Goal: Task Accomplishment & Management: Complete application form

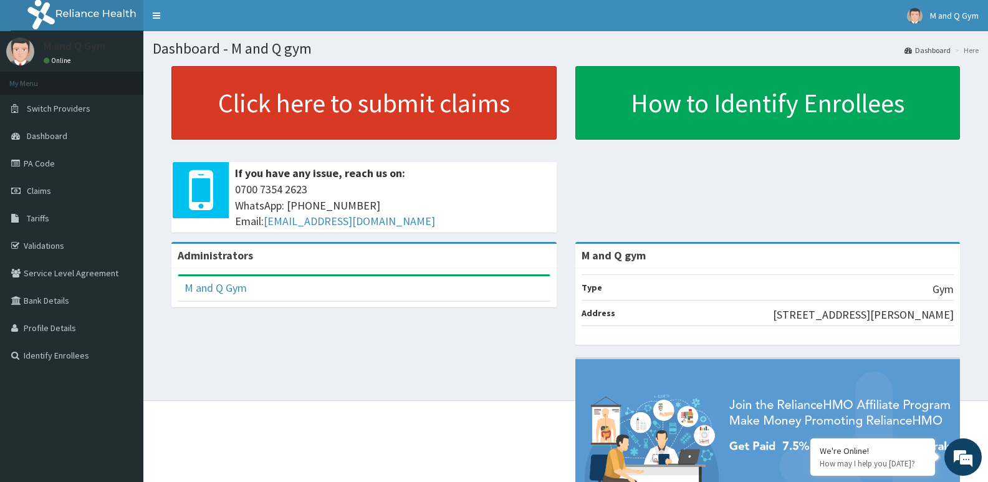
click at [477, 107] on link "Click here to submit claims" at bounding box center [363, 103] width 385 height 74
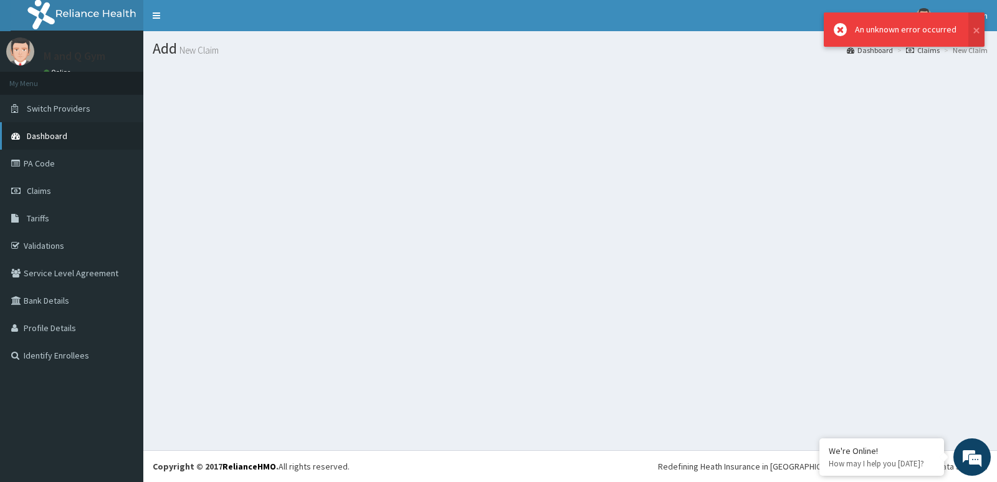
click at [59, 126] on link "Dashboard" at bounding box center [71, 135] width 143 height 27
click at [44, 145] on link "Dashboard" at bounding box center [71, 135] width 143 height 27
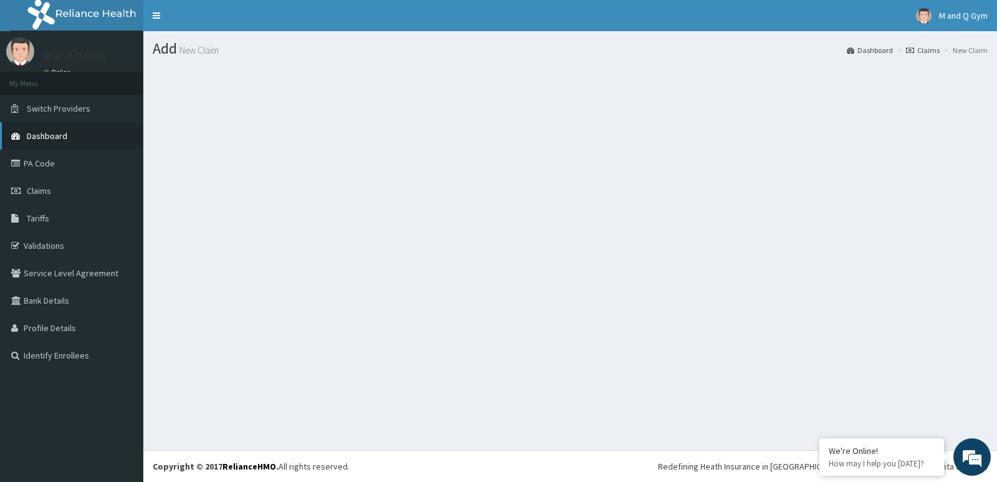
click at [66, 134] on span "Dashboard" at bounding box center [47, 135] width 41 height 11
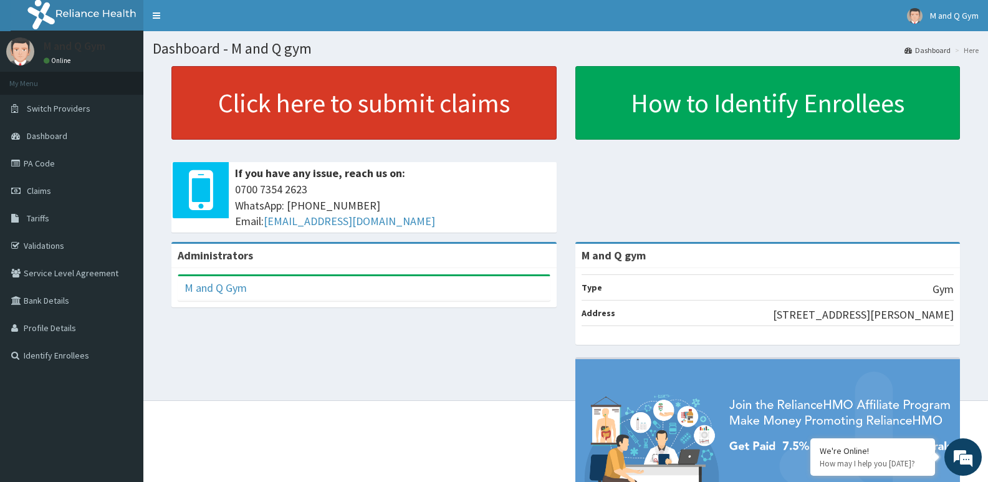
click at [474, 98] on link "Click here to submit claims" at bounding box center [363, 103] width 385 height 74
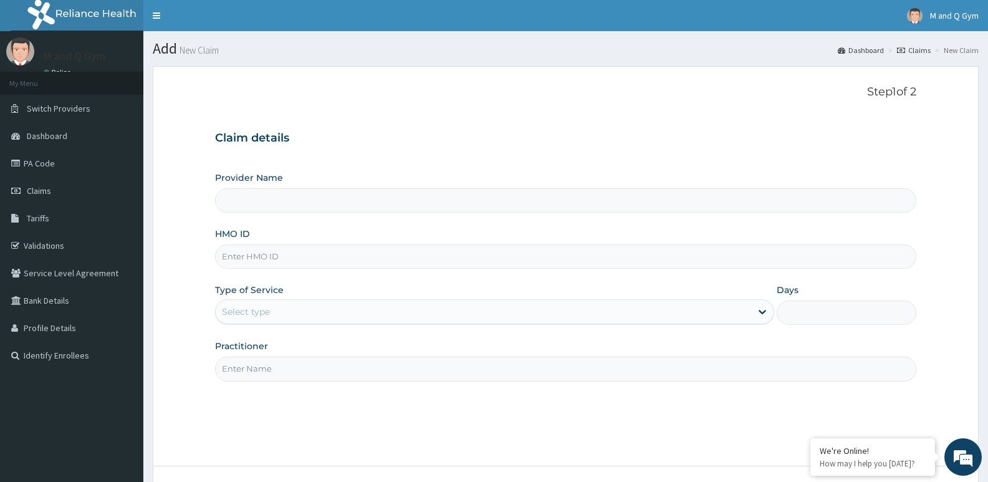
type input "M and Q gym"
type input "1"
click at [245, 258] on input "HMO ID" at bounding box center [565, 256] width 701 height 24
type input "pgl/10187/A"
click at [267, 369] on input "Practitioner" at bounding box center [565, 368] width 701 height 24
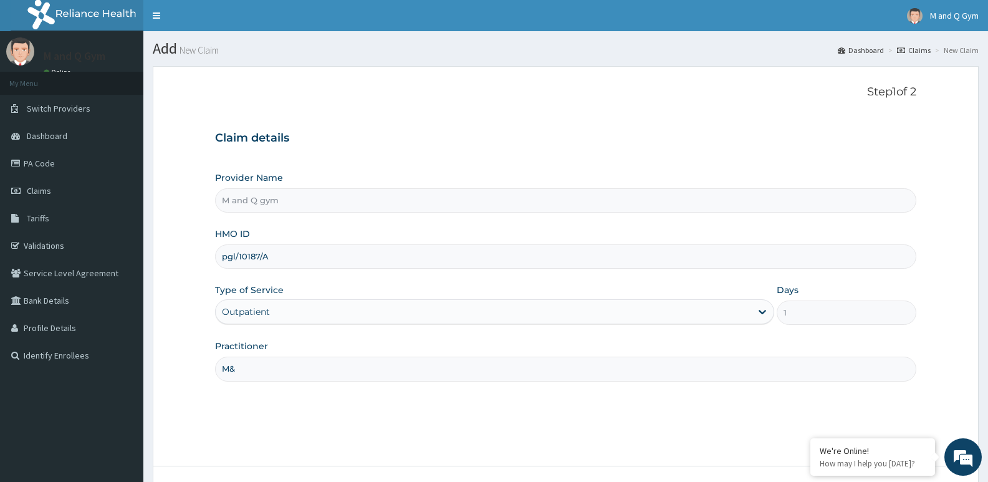
type input "M&Q"
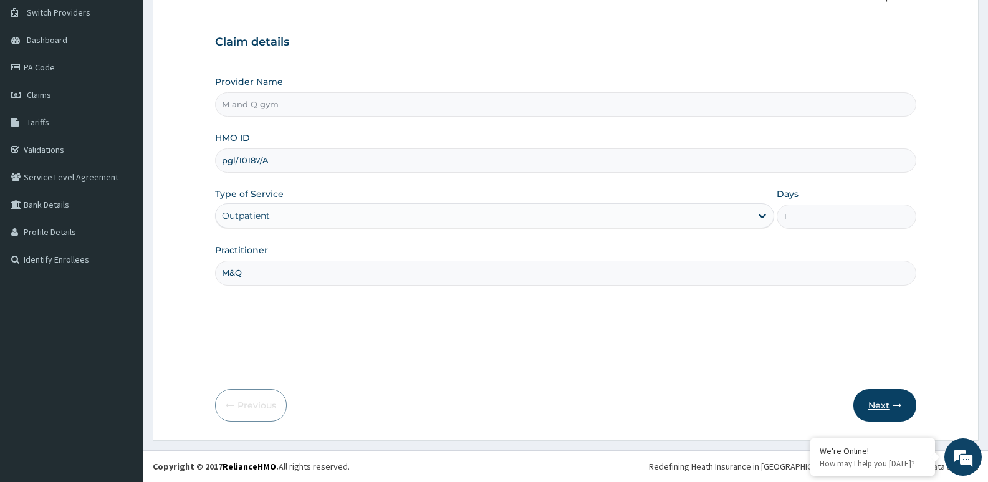
click at [886, 391] on button "Next" at bounding box center [884, 405] width 63 height 32
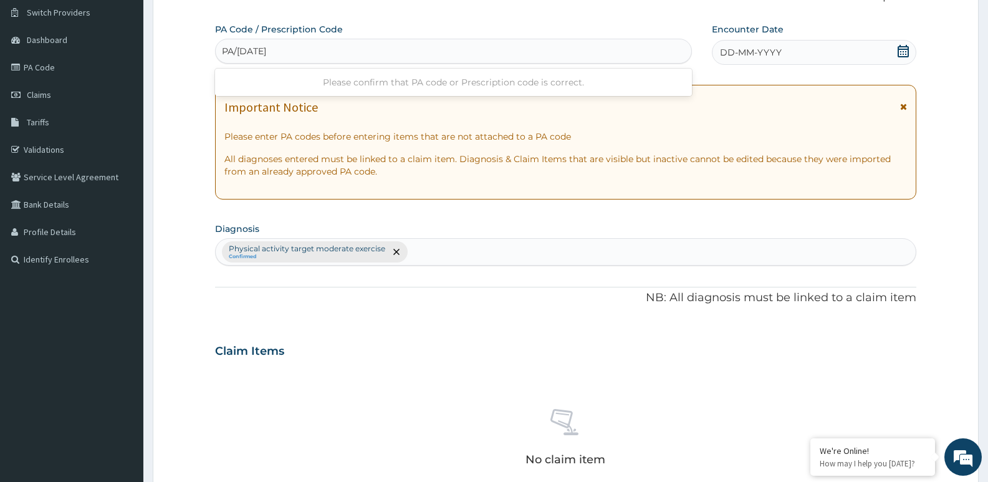
type input "PA/C84BCB"
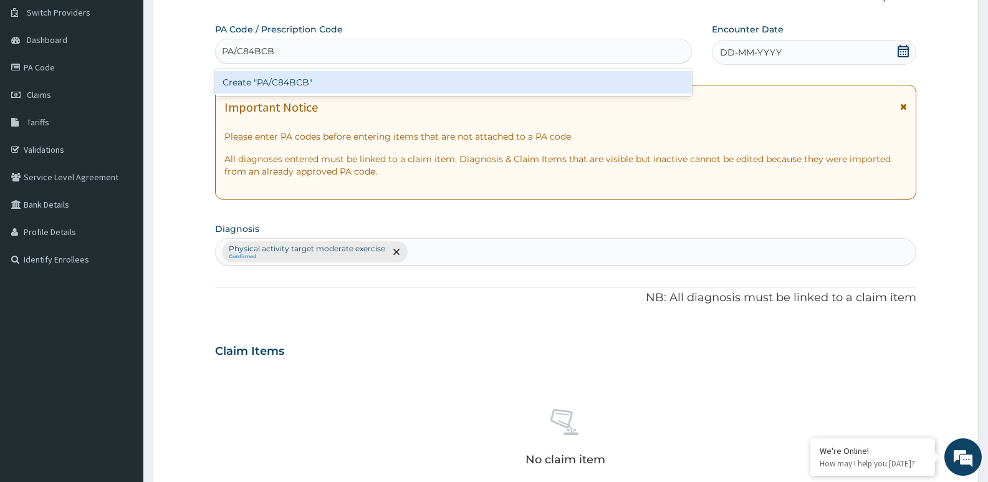
click at [373, 83] on div "Create "PA/C84BCB"" at bounding box center [453, 82] width 477 height 22
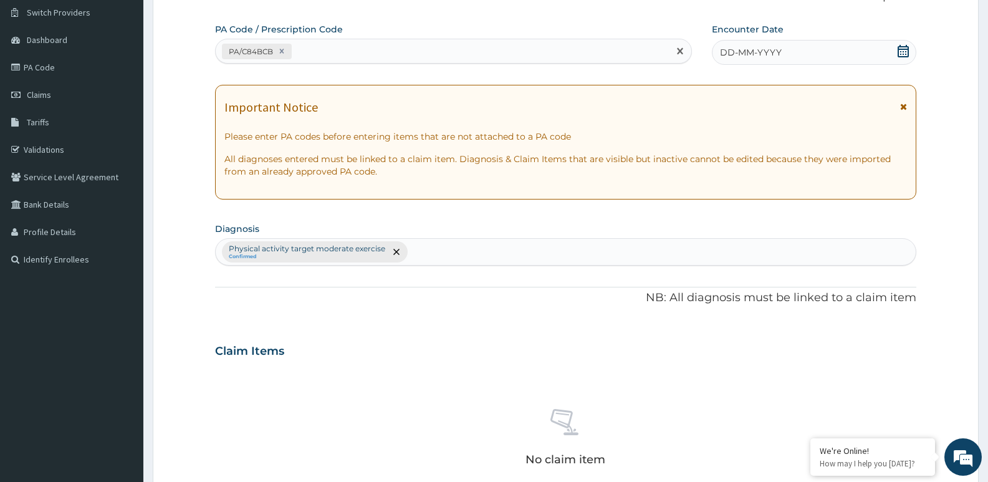
click at [907, 50] on icon at bounding box center [902, 51] width 11 height 12
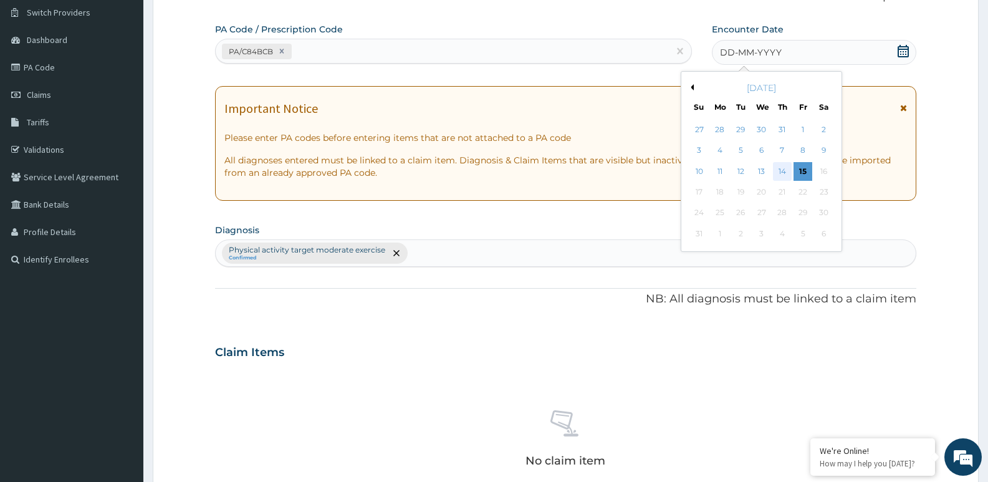
click at [782, 171] on div "14" at bounding box center [782, 171] width 19 height 19
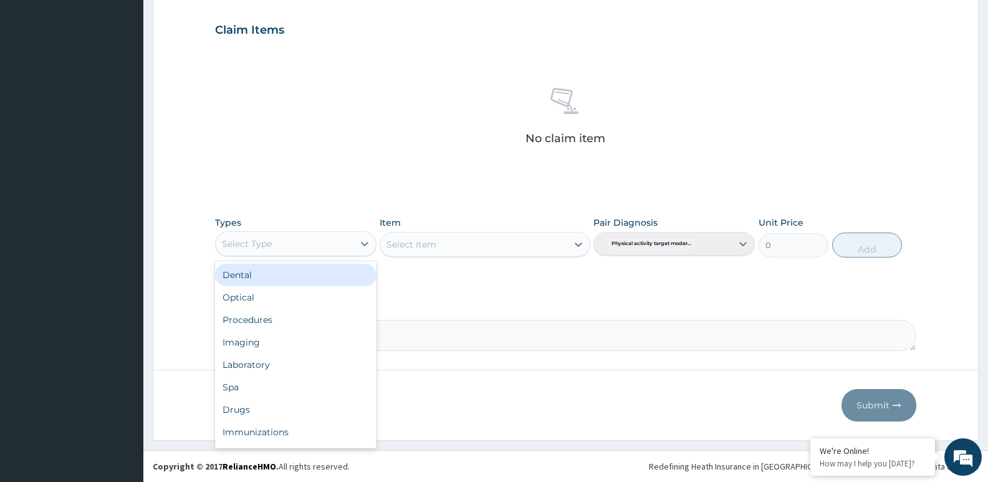
scroll to position [42, 0]
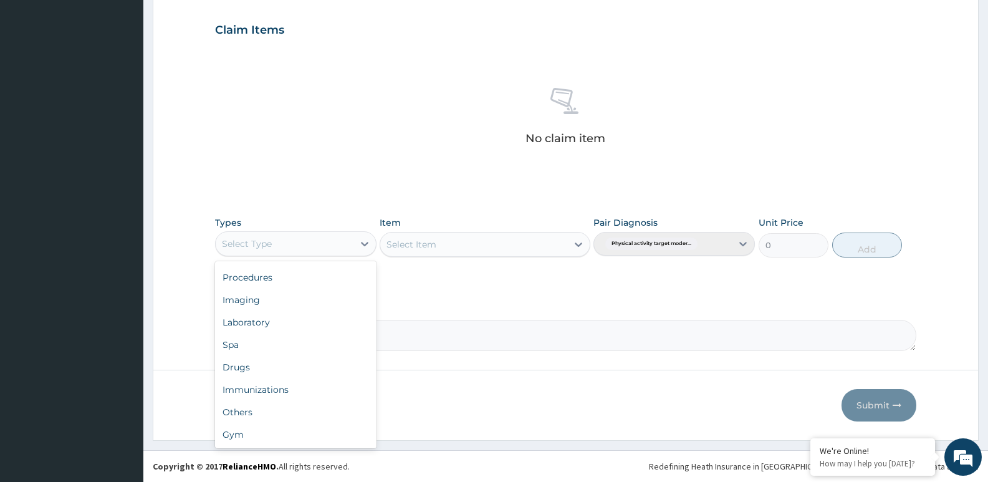
click at [248, 435] on div "Gym" at bounding box center [295, 434] width 161 height 22
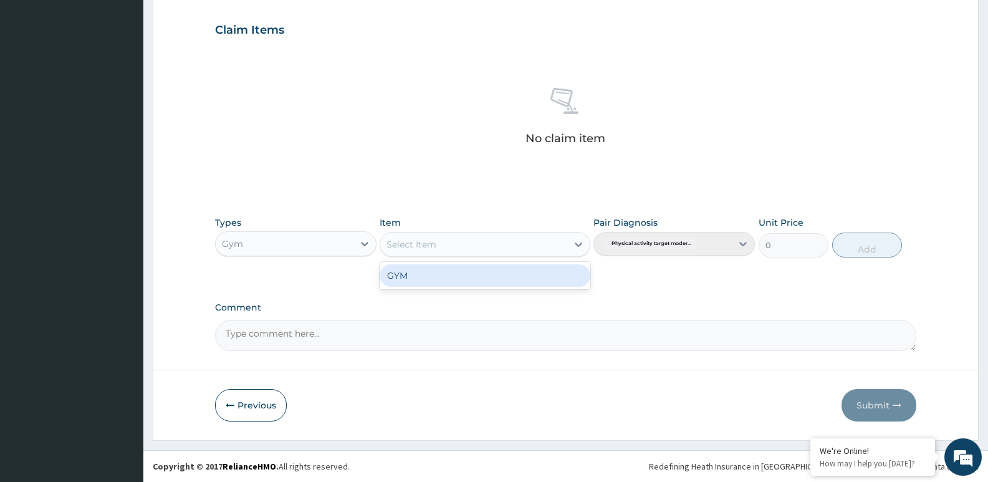
click at [490, 271] on div "GYM" at bounding box center [484, 275] width 210 height 22
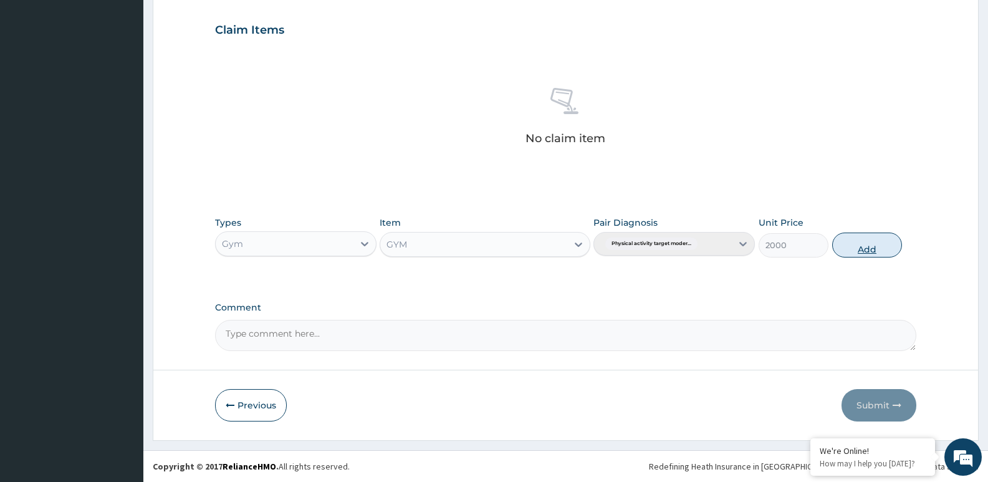
click at [864, 241] on button "Add" at bounding box center [867, 244] width 70 height 25
type input "0"
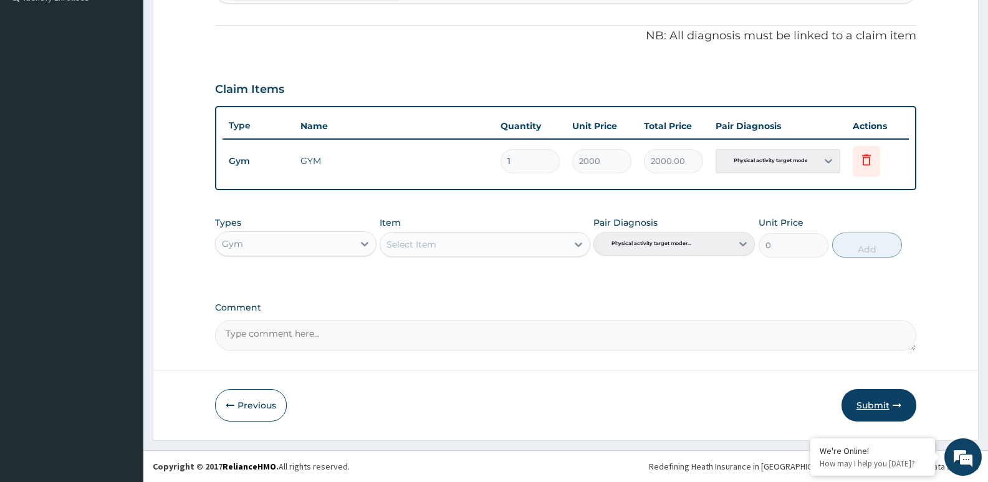
click at [887, 407] on button "Submit" at bounding box center [878, 405] width 75 height 32
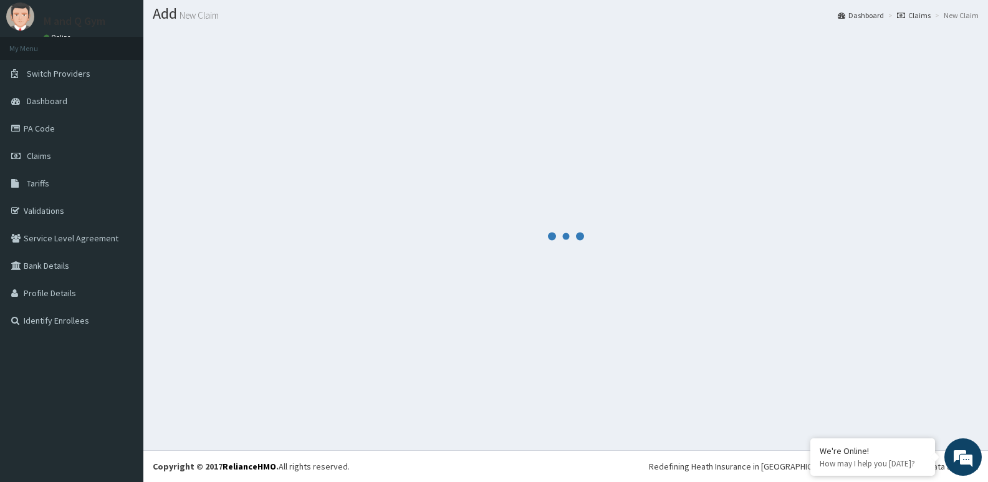
scroll to position [358, 0]
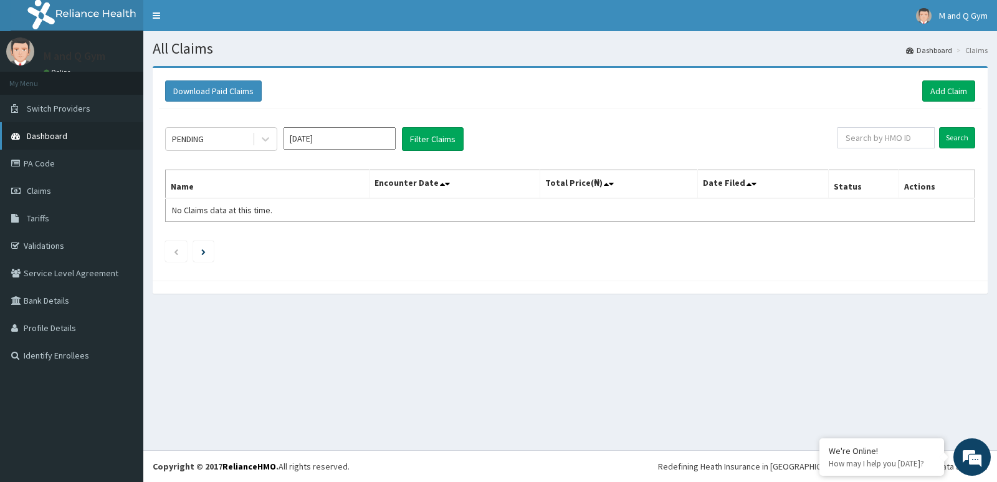
click at [53, 139] on span "Dashboard" at bounding box center [47, 135] width 41 height 11
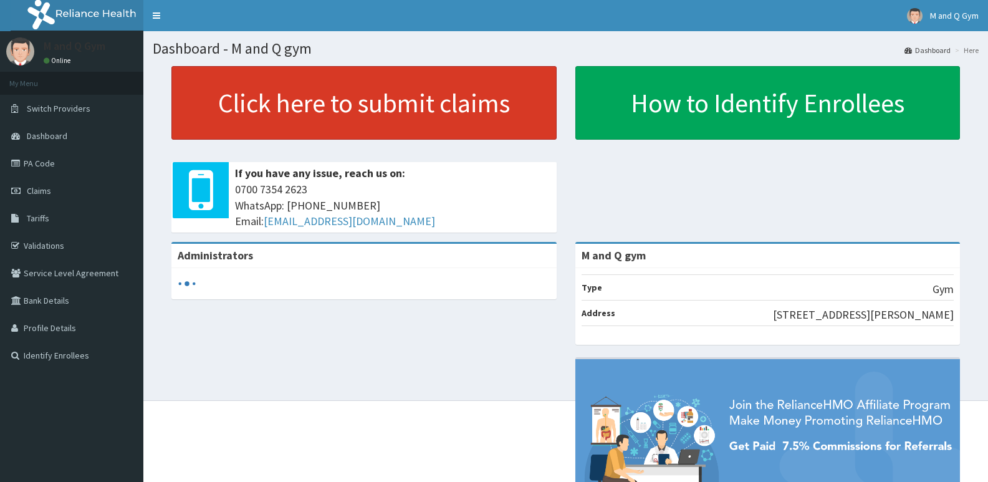
click at [388, 103] on link "Click here to submit claims" at bounding box center [363, 103] width 385 height 74
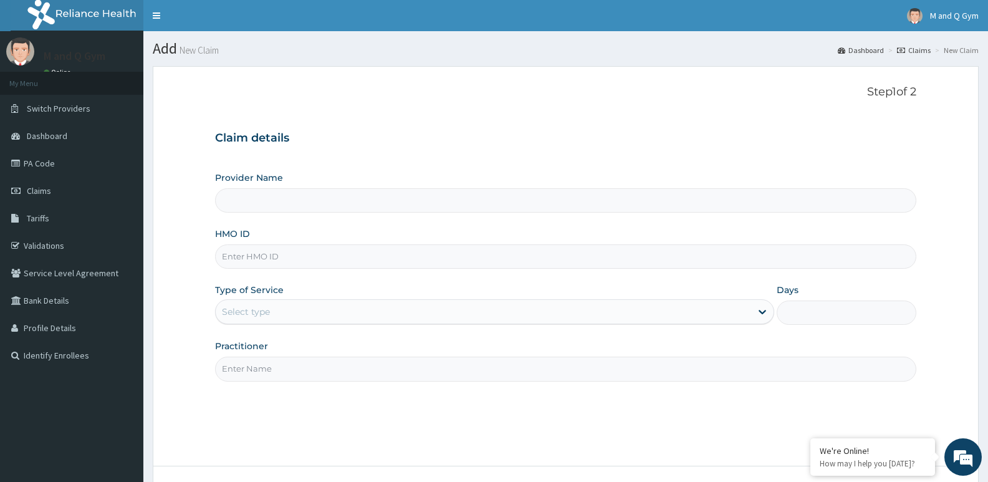
type input "M and Q gym"
type input "1"
click at [295, 261] on input "HMO ID" at bounding box center [565, 256] width 701 height 24
type input "SLB/10738/A"
click at [269, 363] on input "Practitioner" at bounding box center [565, 368] width 701 height 24
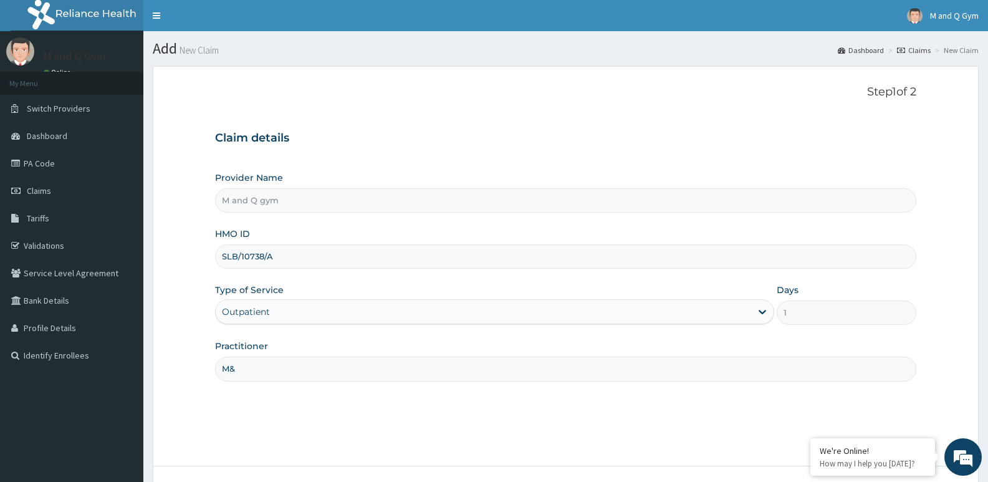
type input "M&Q"
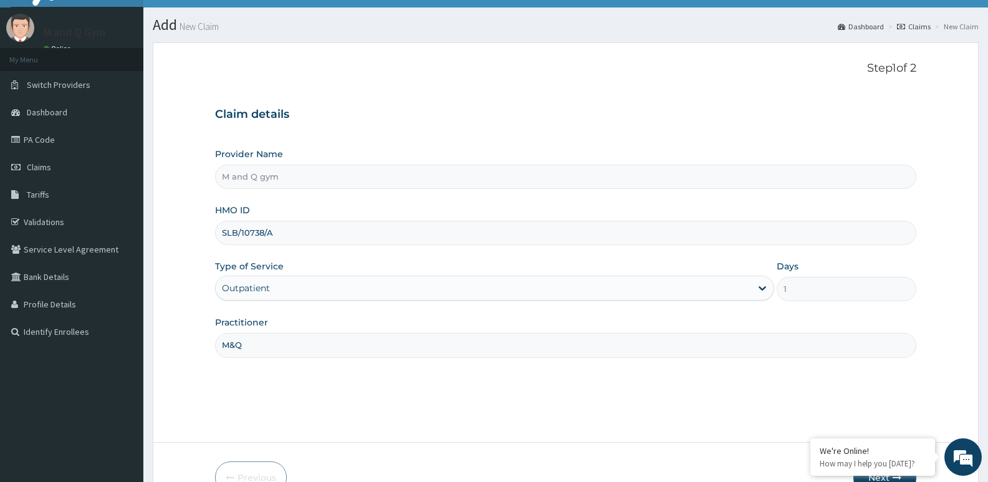
scroll to position [96, 0]
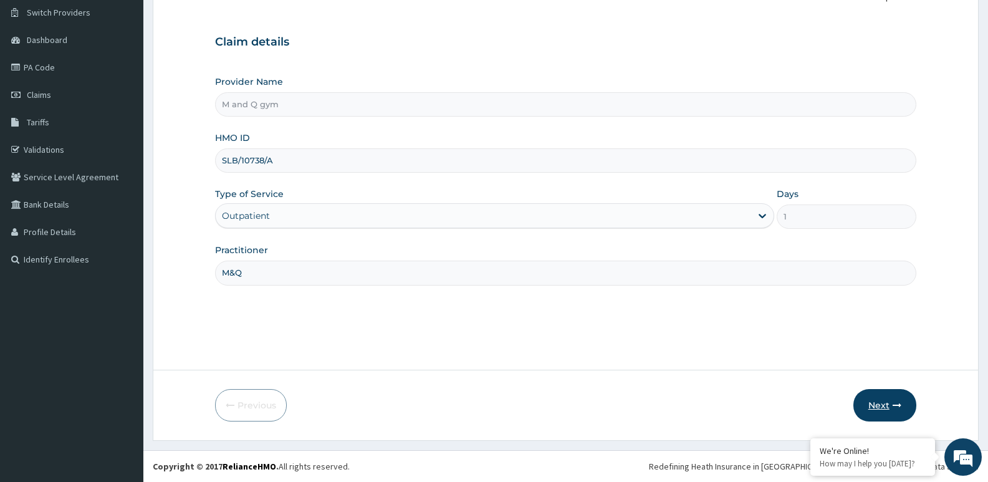
click at [877, 408] on button "Next" at bounding box center [884, 405] width 63 height 32
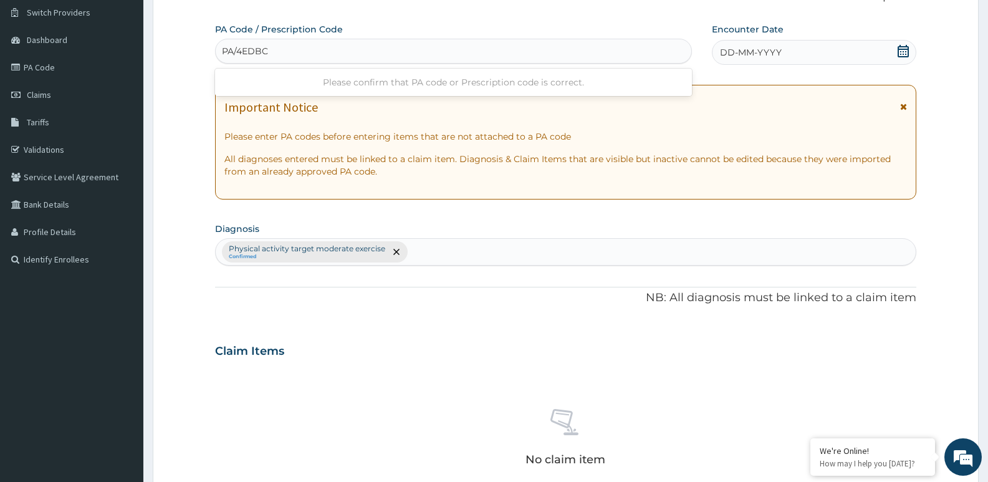
type input "PA/4EDBC0"
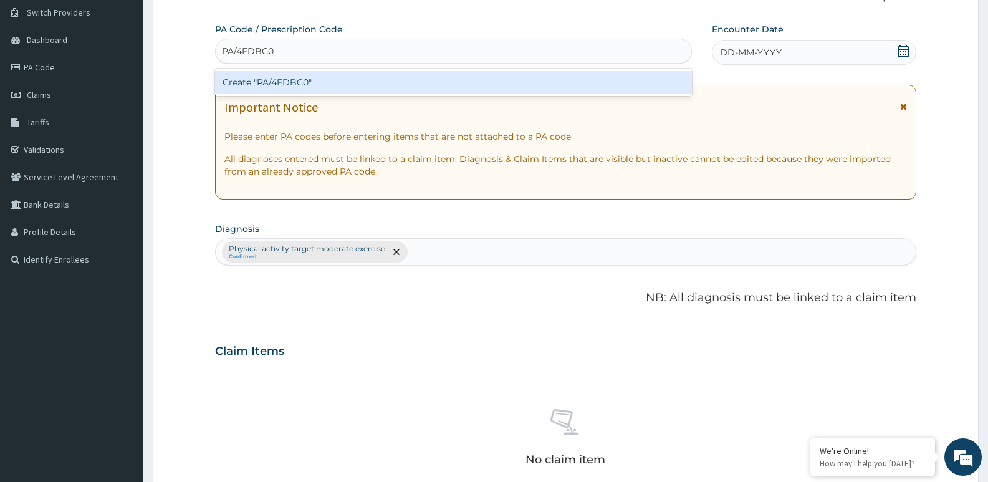
click at [443, 79] on div "Create "PA/4EDBC0"" at bounding box center [453, 82] width 477 height 22
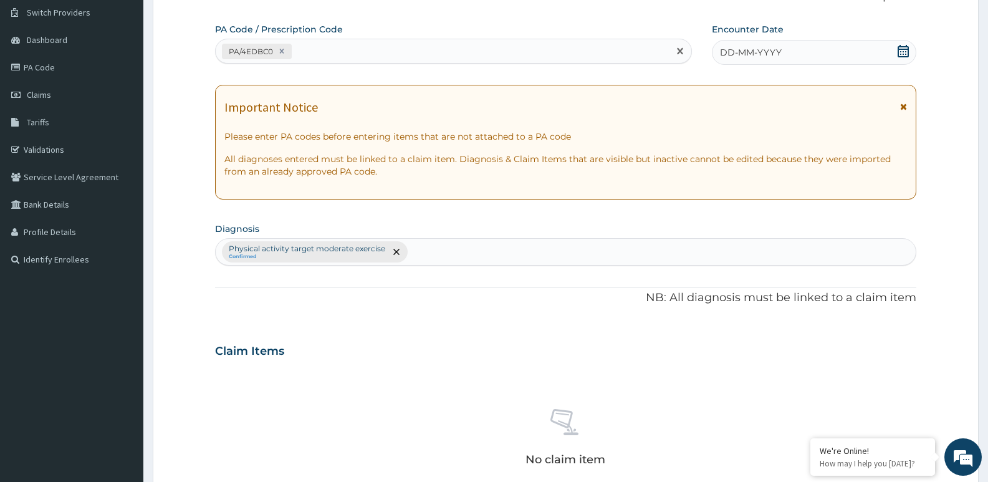
click at [899, 51] on icon at bounding box center [903, 51] width 12 height 12
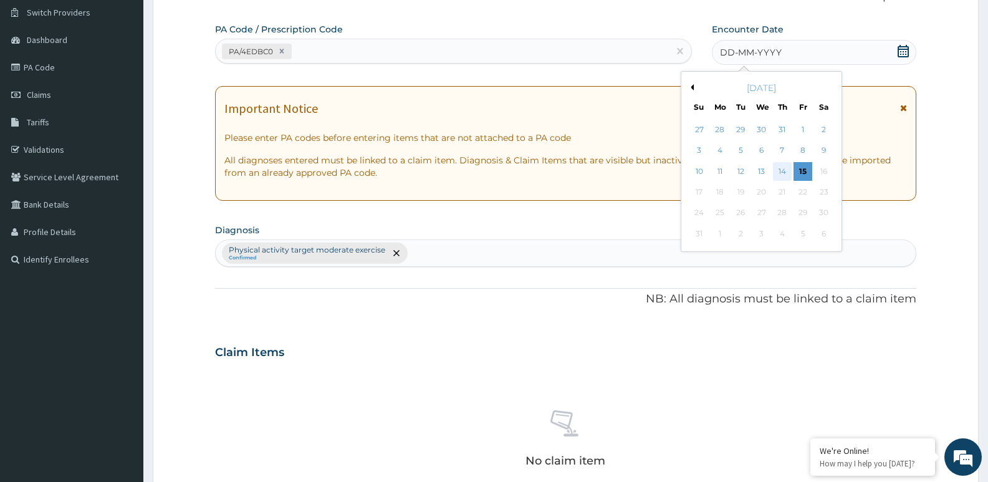
click at [783, 170] on div "14" at bounding box center [782, 171] width 19 height 19
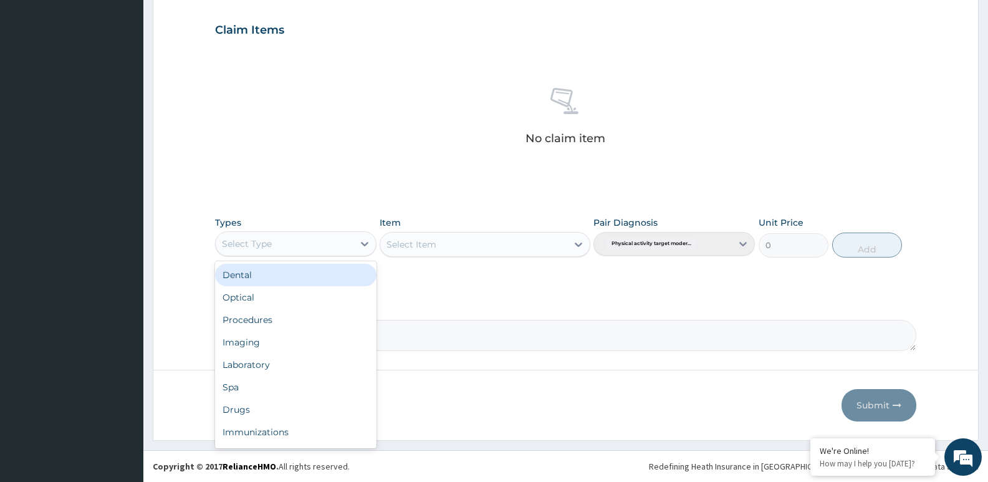
scroll to position [42, 0]
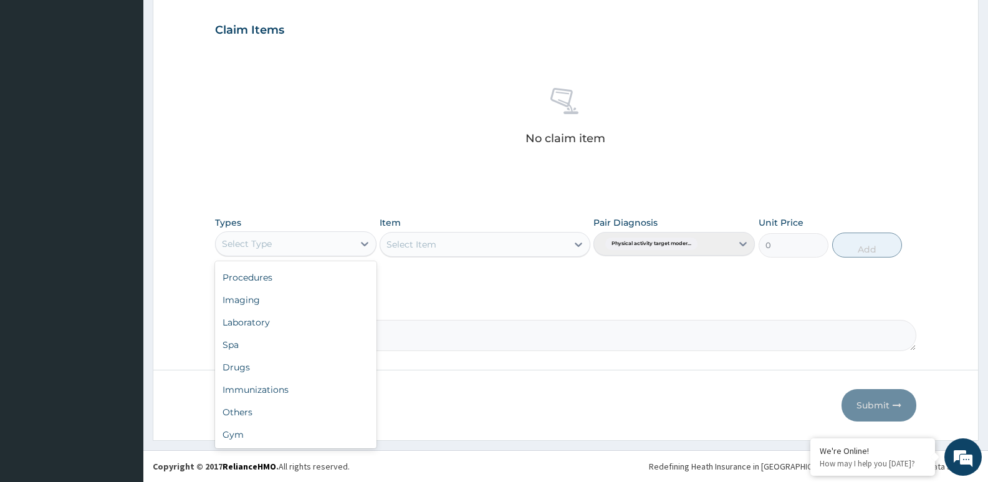
click at [251, 431] on div "Gym" at bounding box center [295, 434] width 161 height 22
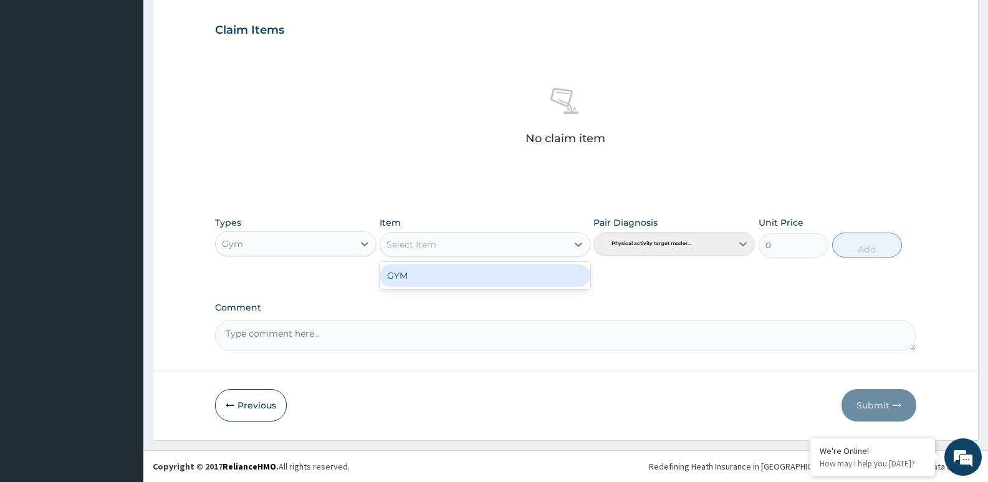
click at [479, 270] on div "GYM" at bounding box center [484, 275] width 210 height 22
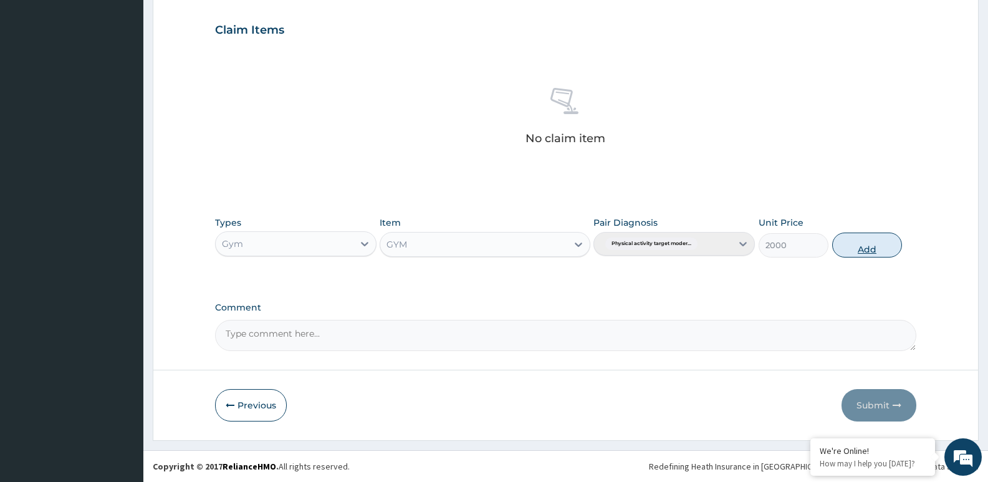
click at [863, 242] on button "Add" at bounding box center [867, 244] width 70 height 25
type input "0"
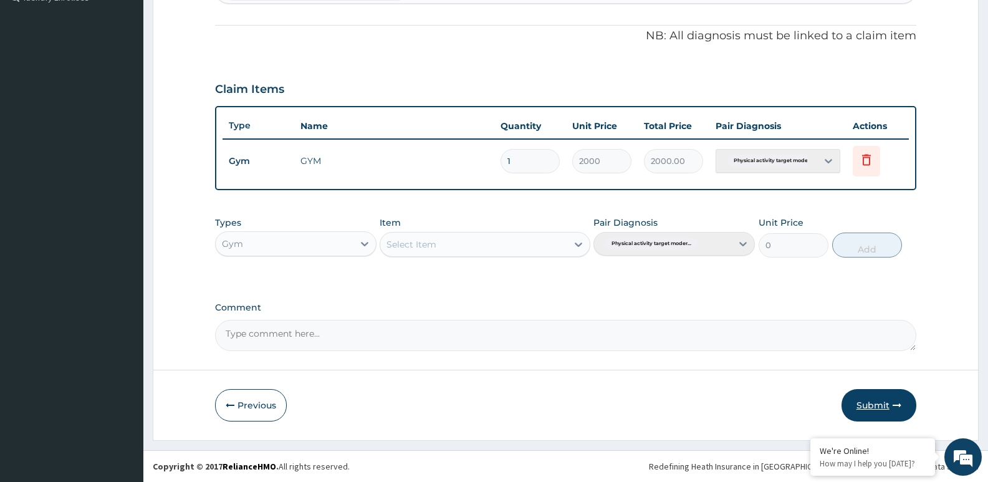
click at [877, 405] on button "Submit" at bounding box center [878, 405] width 75 height 32
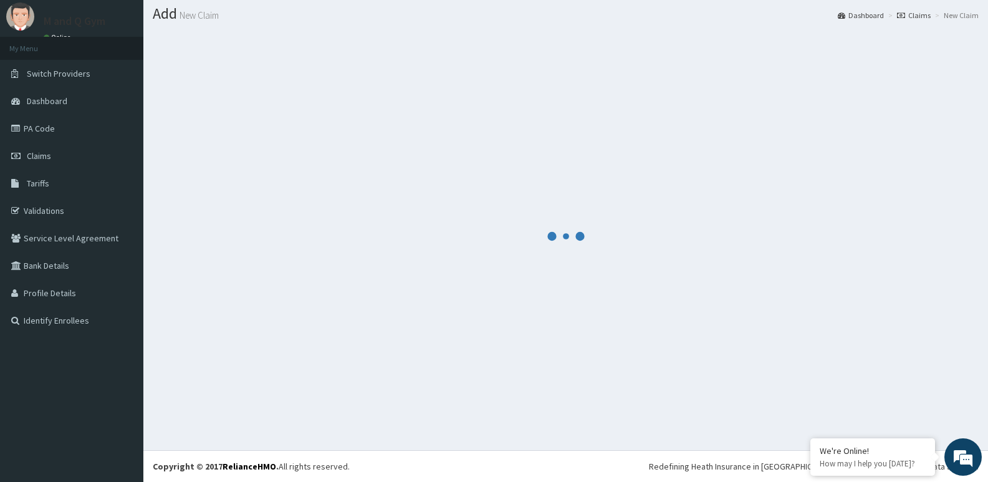
scroll to position [358, 0]
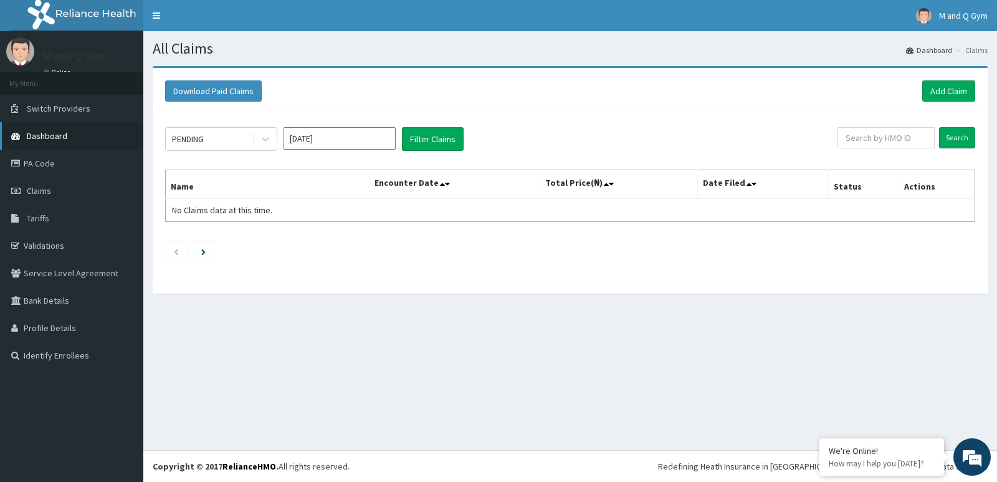
click at [79, 149] on link "Dashboard" at bounding box center [71, 135] width 143 height 27
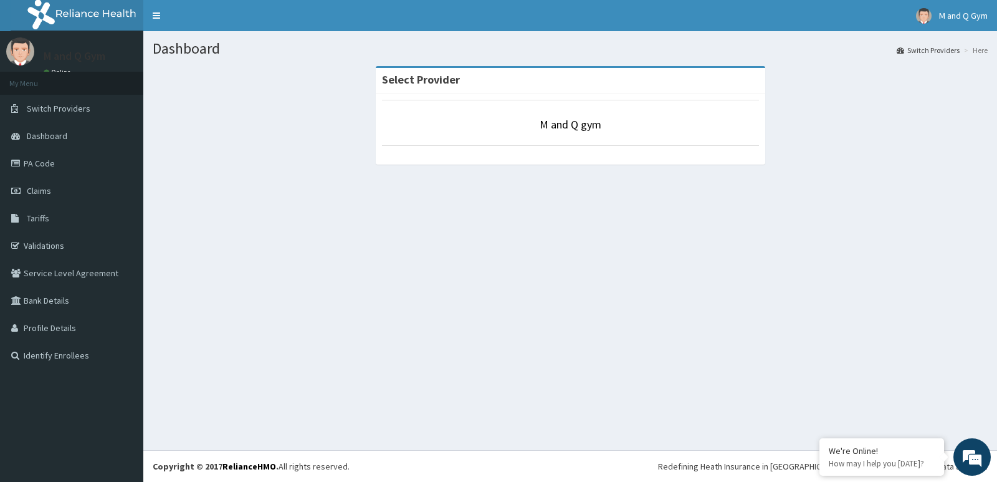
click at [319, 297] on div "Dashboard Switch Providers Here Select Provider M and Q gym" at bounding box center [570, 240] width 854 height 419
click at [51, 135] on span "Dashboard" at bounding box center [47, 135] width 41 height 11
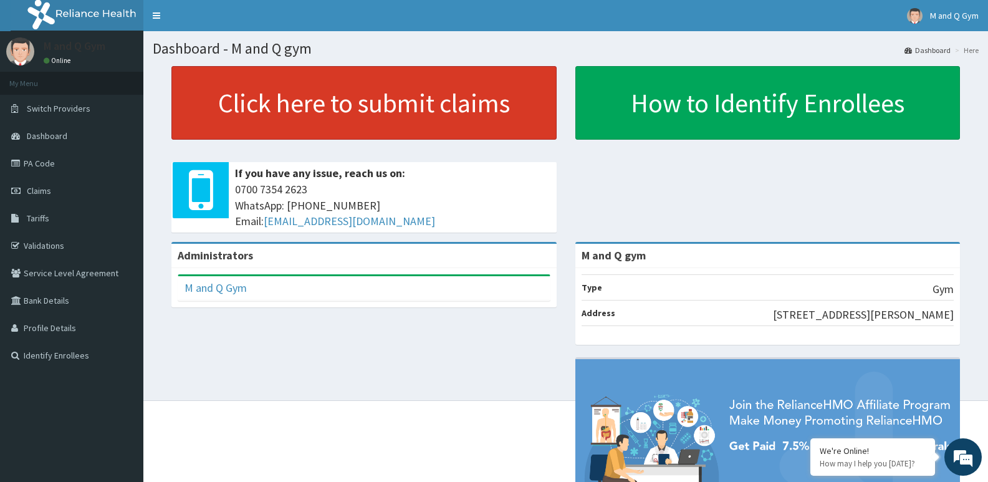
click at [403, 85] on link "Click here to submit claims" at bounding box center [363, 103] width 385 height 74
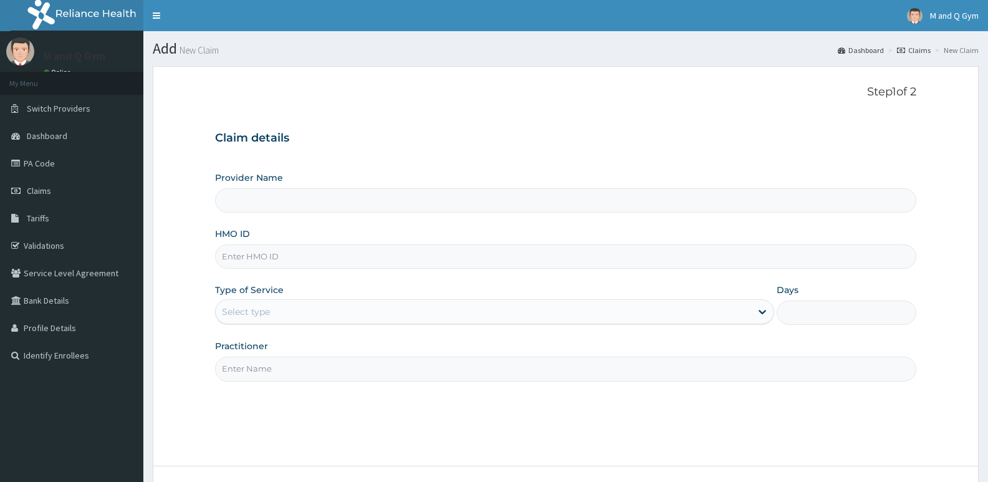
type input "M and Q gym"
type input "1"
click at [295, 255] on input "HMO ID" at bounding box center [565, 256] width 701 height 24
type input "AFO/10066/A"
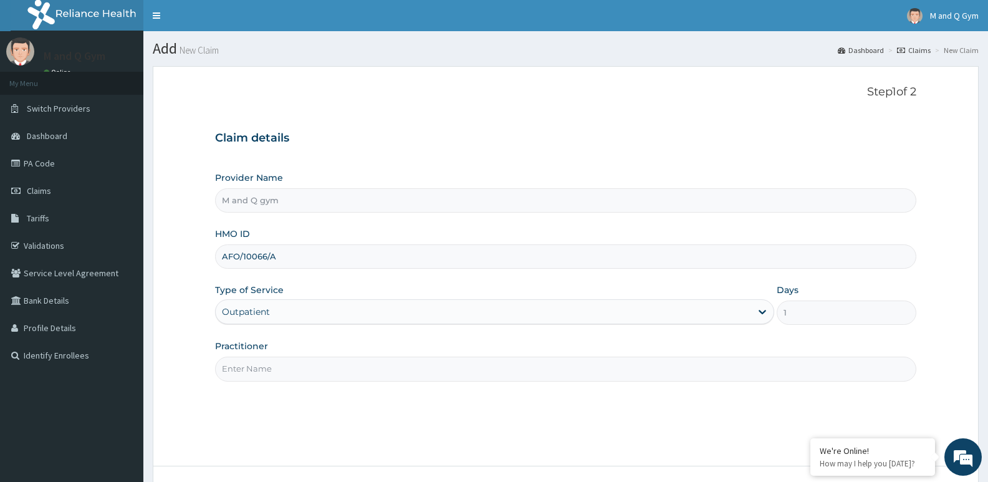
click at [408, 372] on input "Practitioner" at bounding box center [565, 368] width 701 height 24
click at [234, 368] on input "Practitioner" at bounding box center [565, 368] width 701 height 24
type input "M&Q"
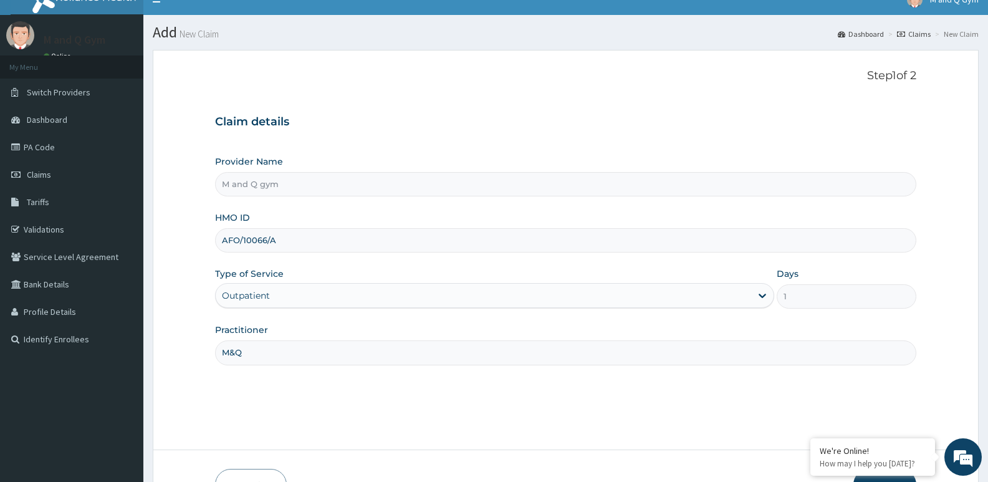
scroll to position [96, 0]
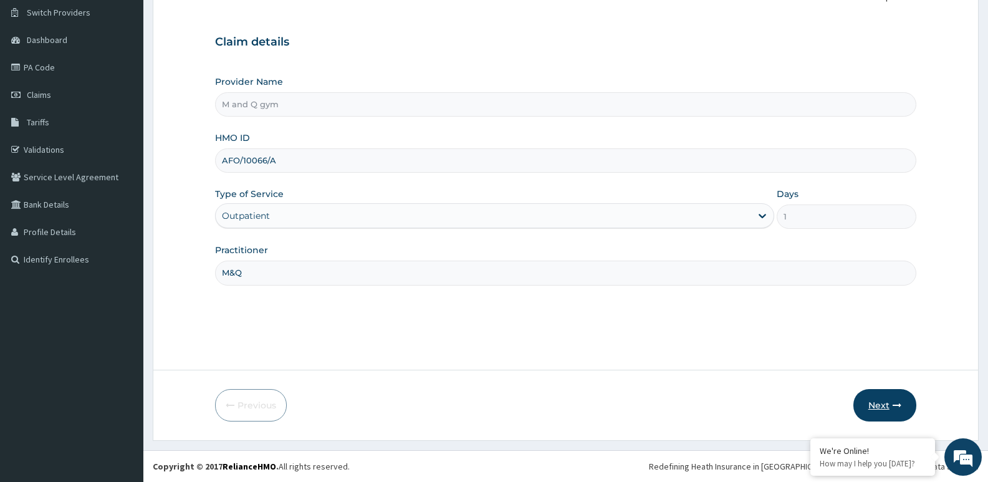
click at [885, 399] on button "Next" at bounding box center [884, 405] width 63 height 32
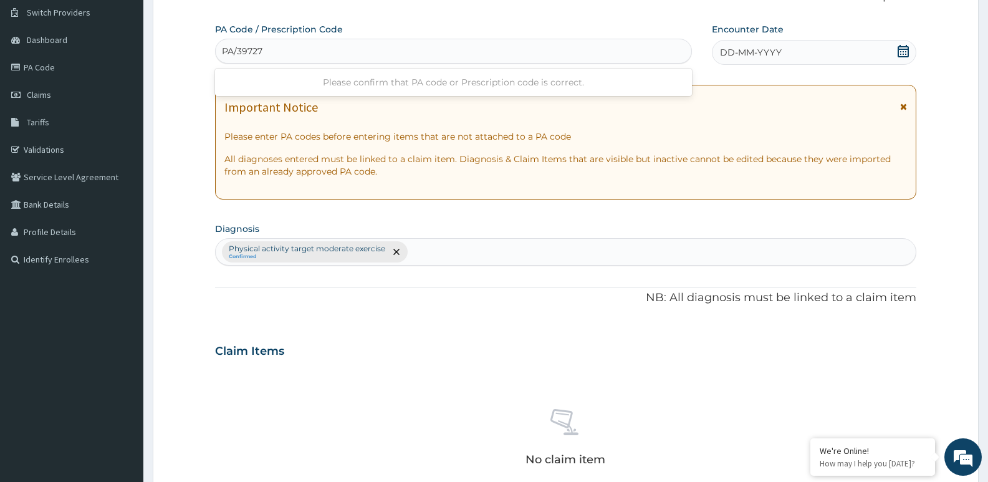
type input "PA/39727E"
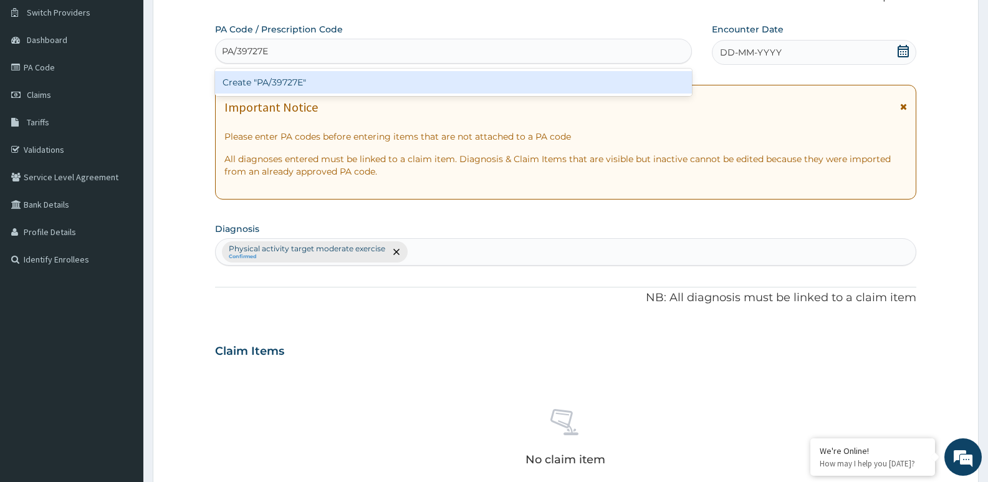
click at [429, 90] on div "Create "PA/39727E"" at bounding box center [453, 82] width 477 height 22
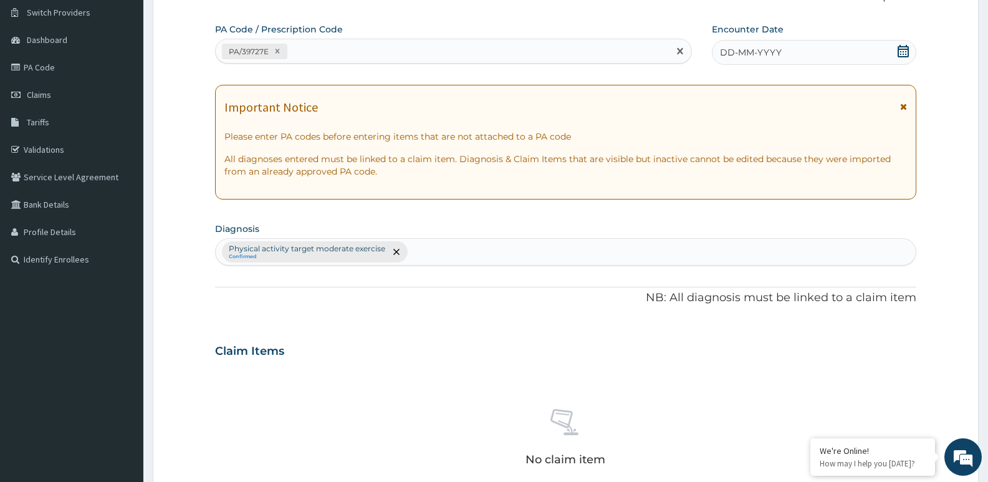
click at [760, 51] on span "DD-MM-YYYY" at bounding box center [751, 52] width 62 height 12
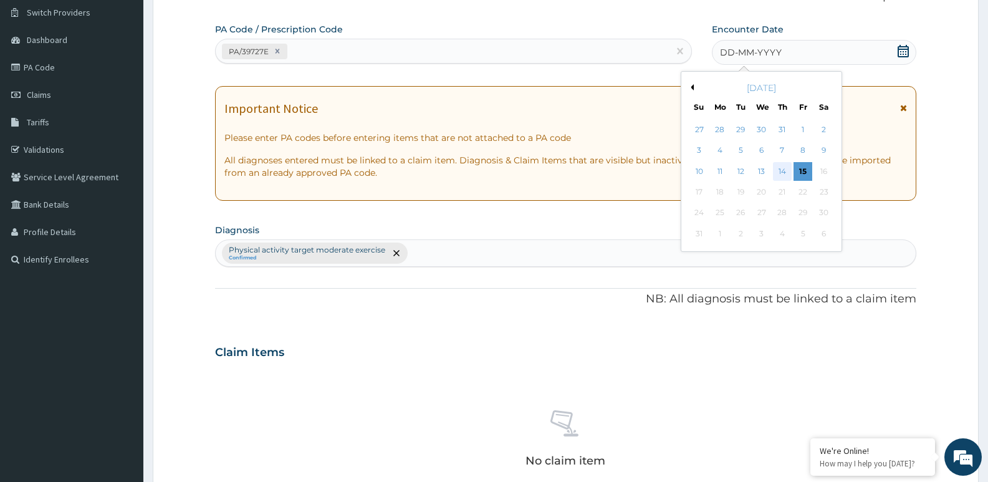
click at [781, 170] on div "14" at bounding box center [782, 171] width 19 height 19
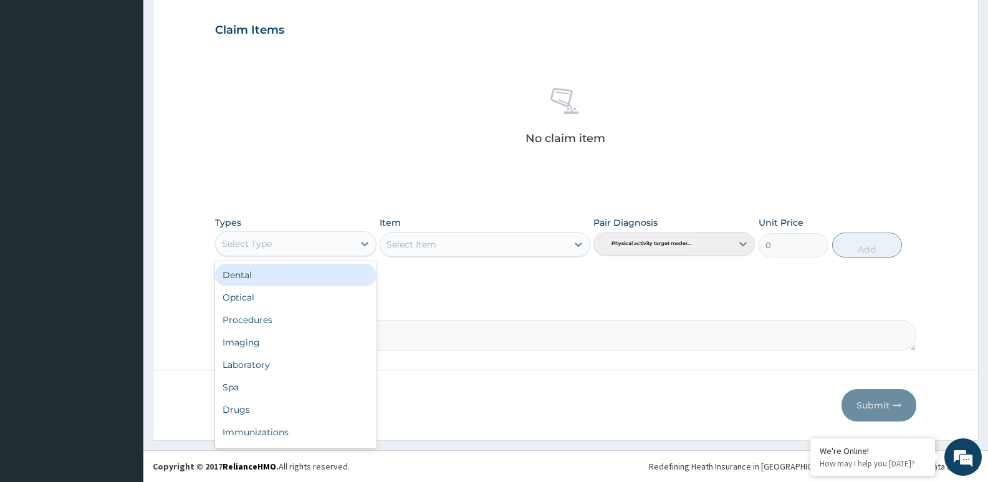
scroll to position [42, 0]
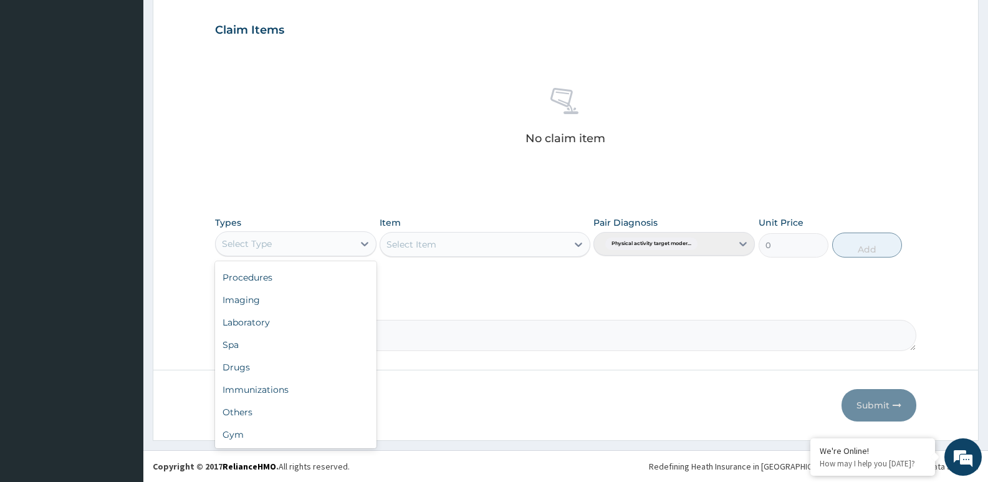
click at [268, 432] on div "Gym" at bounding box center [295, 434] width 161 height 22
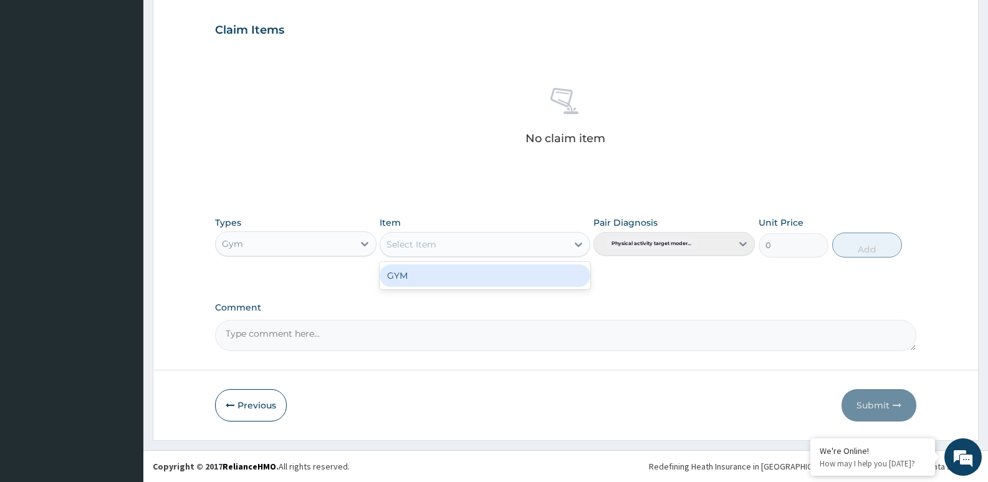
click at [429, 274] on div "GYM" at bounding box center [484, 275] width 210 height 22
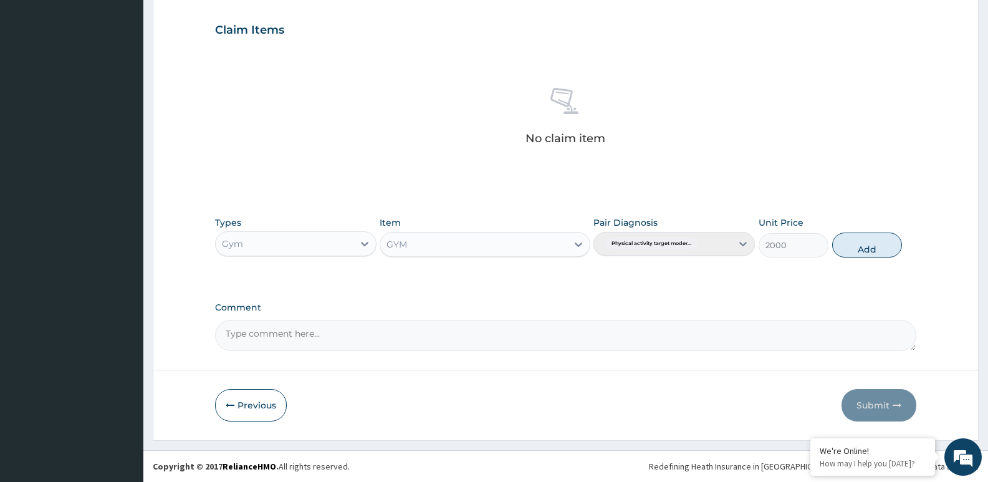
click at [536, 378] on form "Step 2 of 2 PA Code / Prescription Code PA/39727E Encounter Date 14-08-2025 Imp…" at bounding box center [566, 44] width 826 height 791
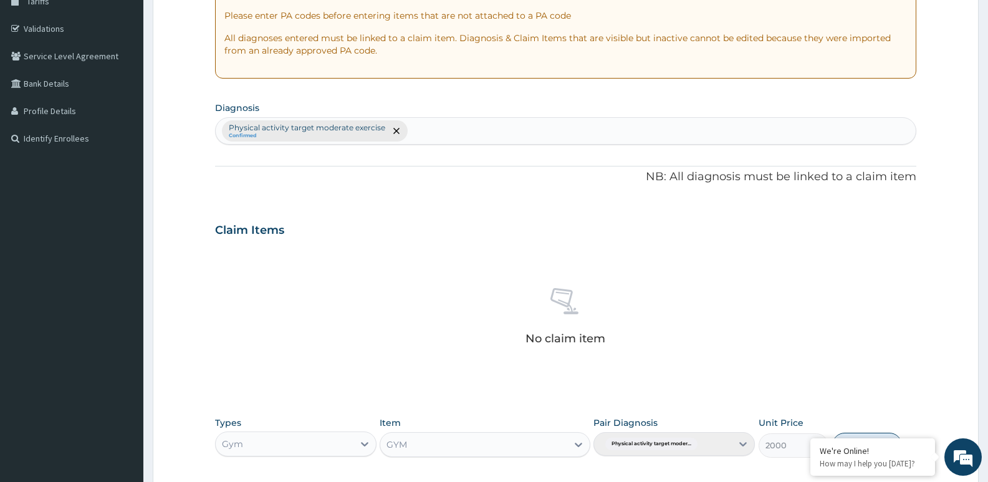
scroll to position [417, 0]
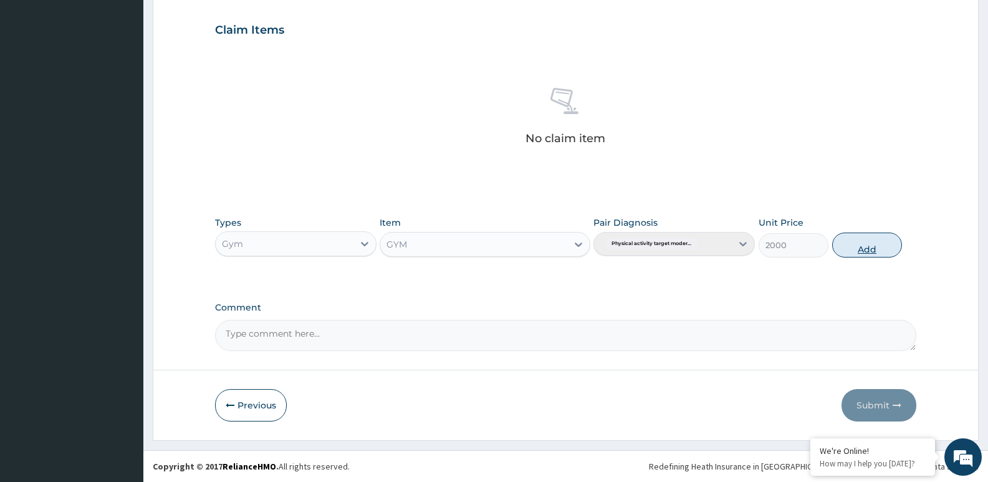
click at [869, 236] on button "Add" at bounding box center [867, 244] width 70 height 25
type input "0"
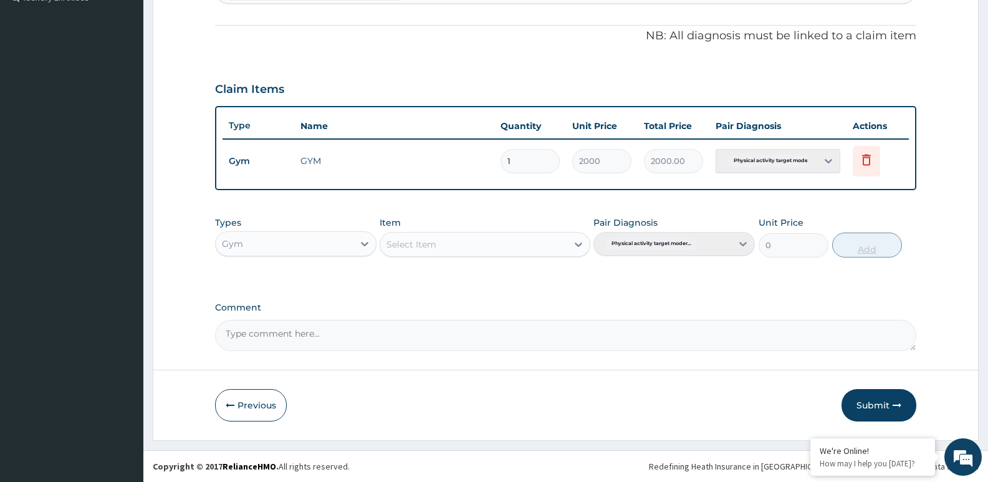
scroll to position [358, 0]
click at [879, 394] on button "Submit" at bounding box center [878, 405] width 75 height 32
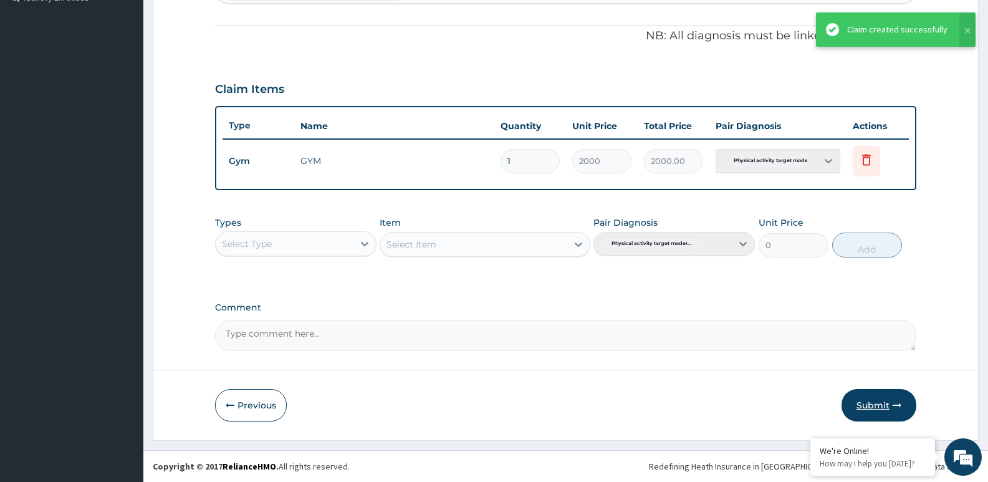
click at [862, 394] on button "Submit" at bounding box center [878, 405] width 75 height 32
